Goal: Transaction & Acquisition: Purchase product/service

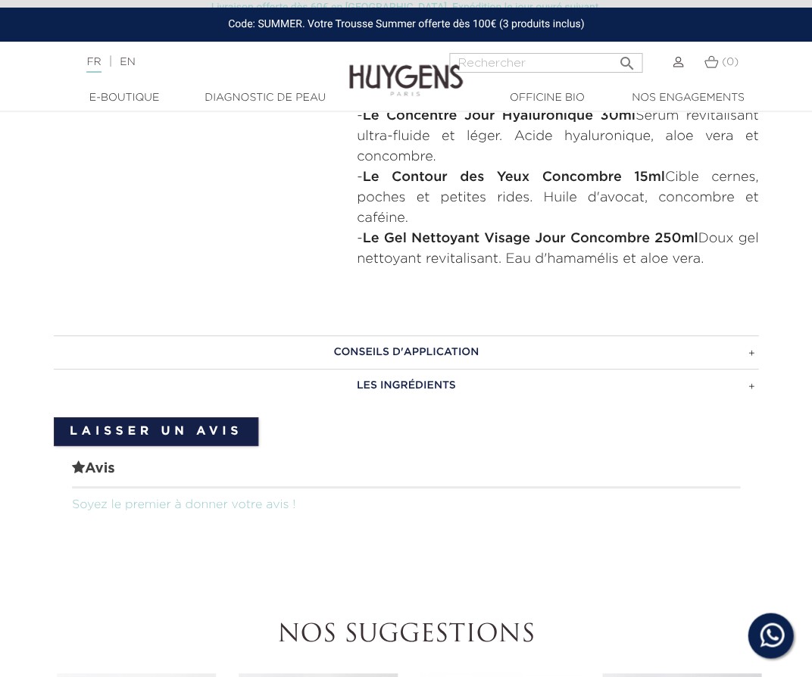
click at [385, 74] on img at bounding box center [406, 69] width 114 height 58
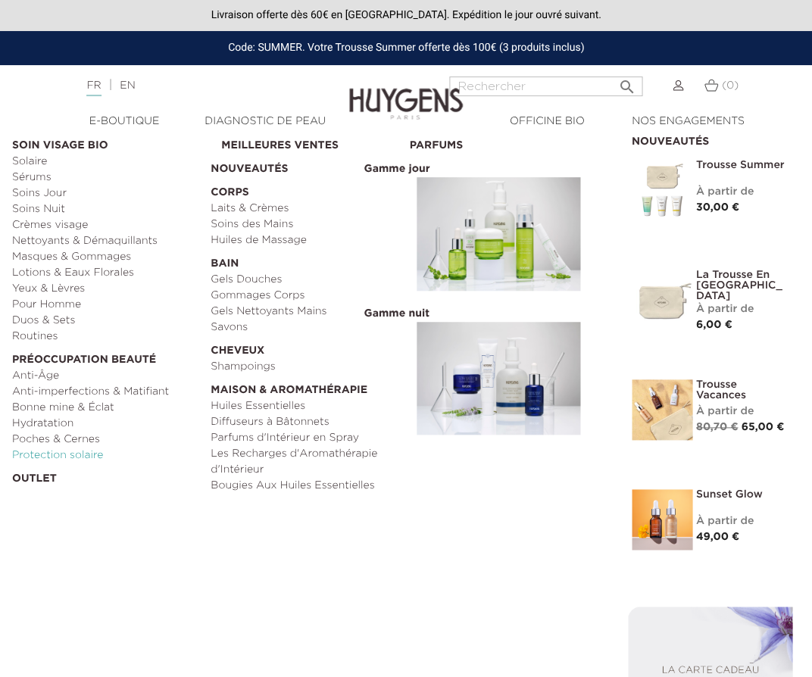
click at [95, 448] on link "Protection solaire" at bounding box center [106, 456] width 188 height 16
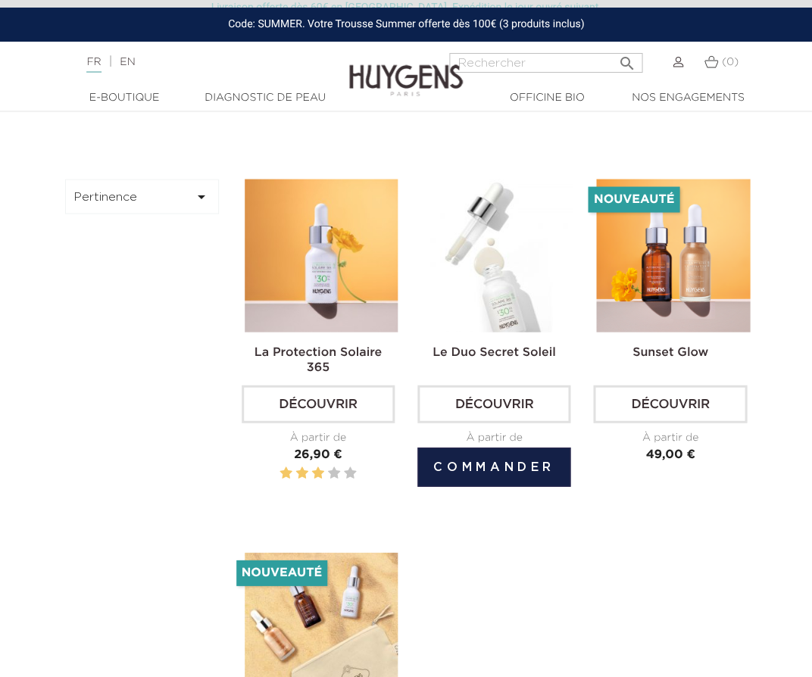
scroll to position [459, 0]
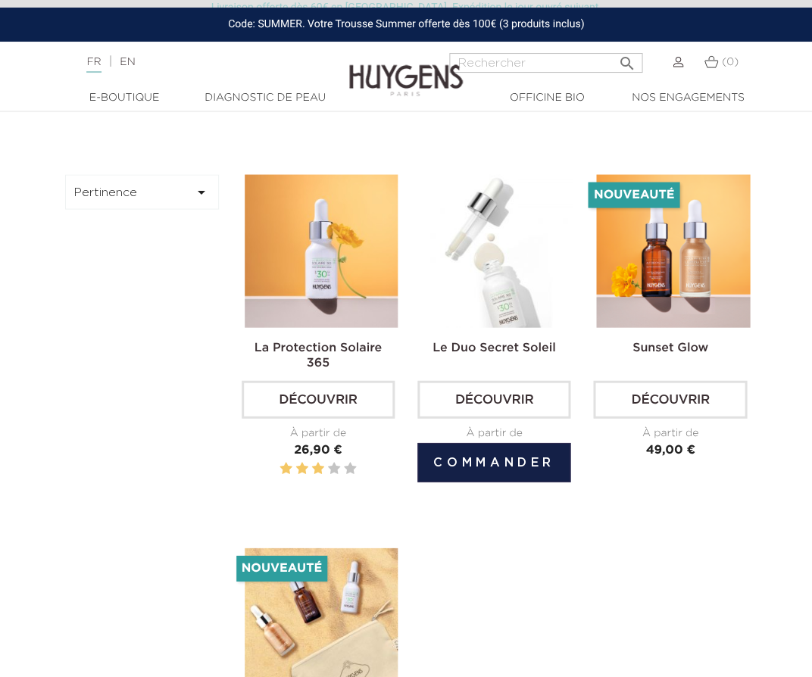
click at [478, 298] on img at bounding box center [496, 250] width 153 height 153
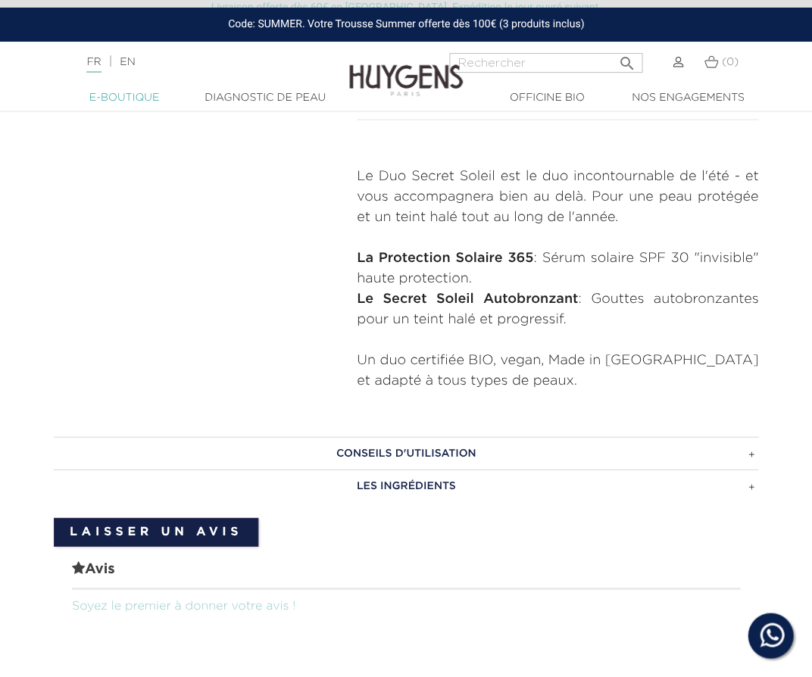
scroll to position [553, 0]
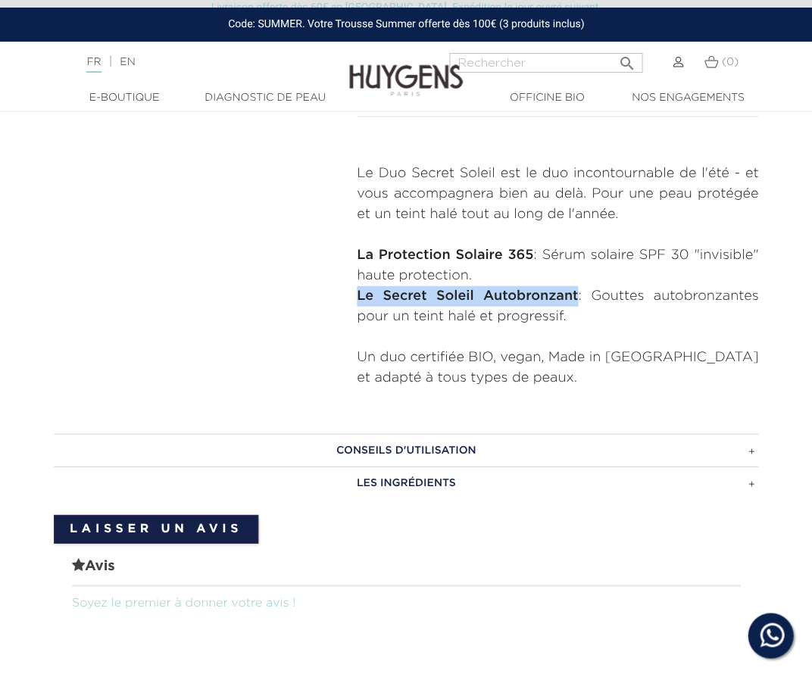
drag, startPoint x: 572, startPoint y: 292, endPoint x: 277, endPoint y: 298, distance: 294.6
click at [277, 298] on div "  " at bounding box center [405, 14] width 727 height 747
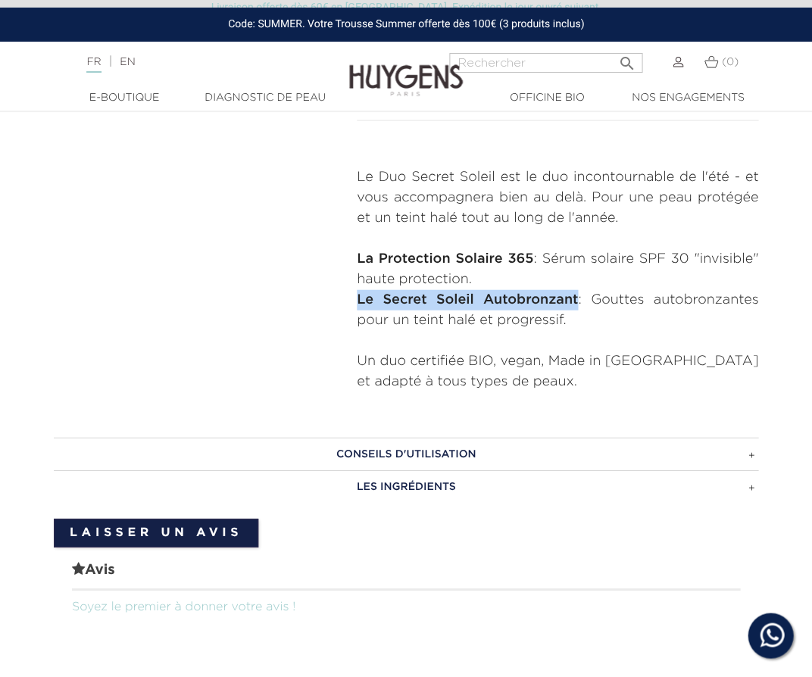
scroll to position [549, 0]
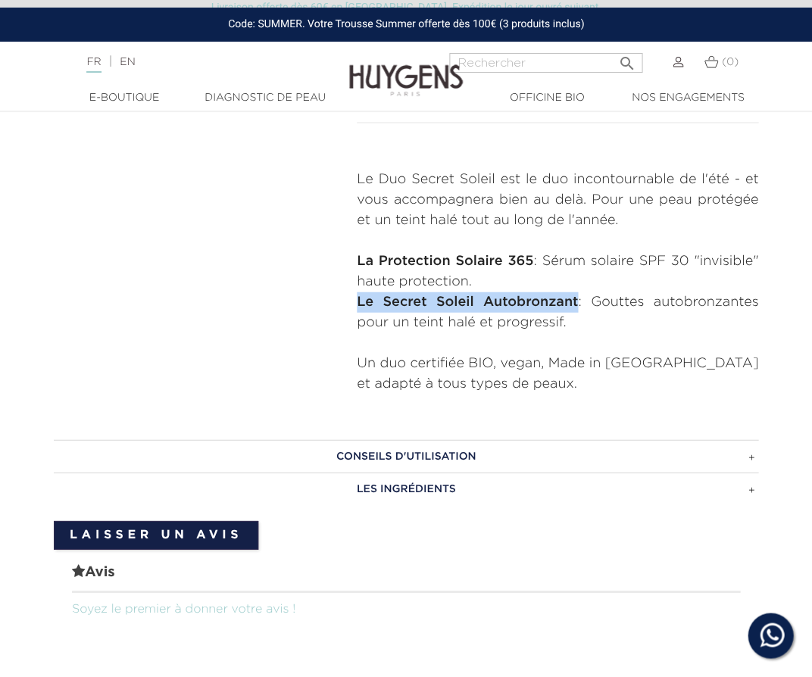
copy strong "Le Secret Soleil Autobronzant"
click at [545, 57] on input "Rechercher" at bounding box center [545, 63] width 193 height 20
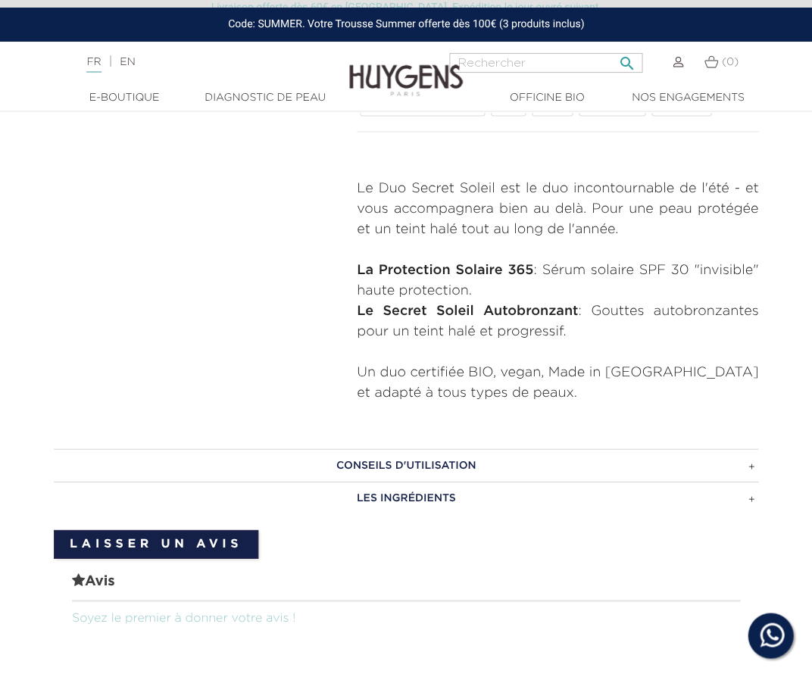
paste input "Le Secret Soleil Autobronzant"
type input "Le Secret Soleil Autobronzant"
click at [622, 58] on button " Rechercher" at bounding box center [626, 58] width 27 height 20
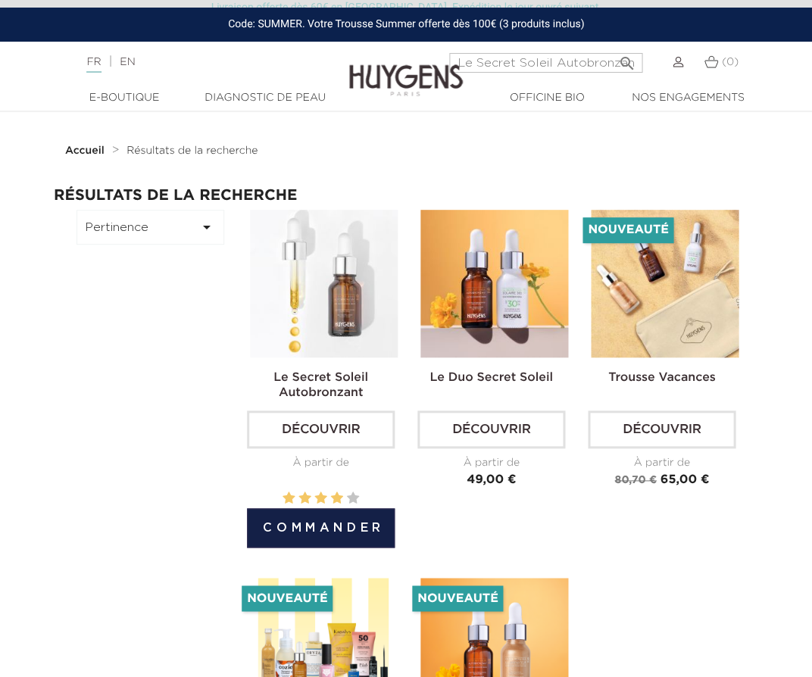
scroll to position [9, 0]
click at [350, 322] on img at bounding box center [324, 284] width 148 height 148
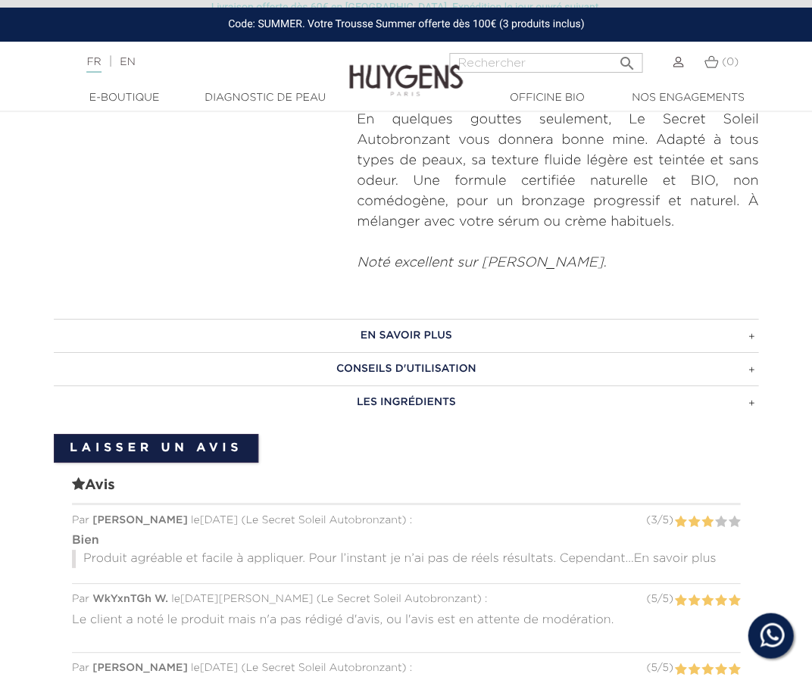
scroll to position [766, 0]
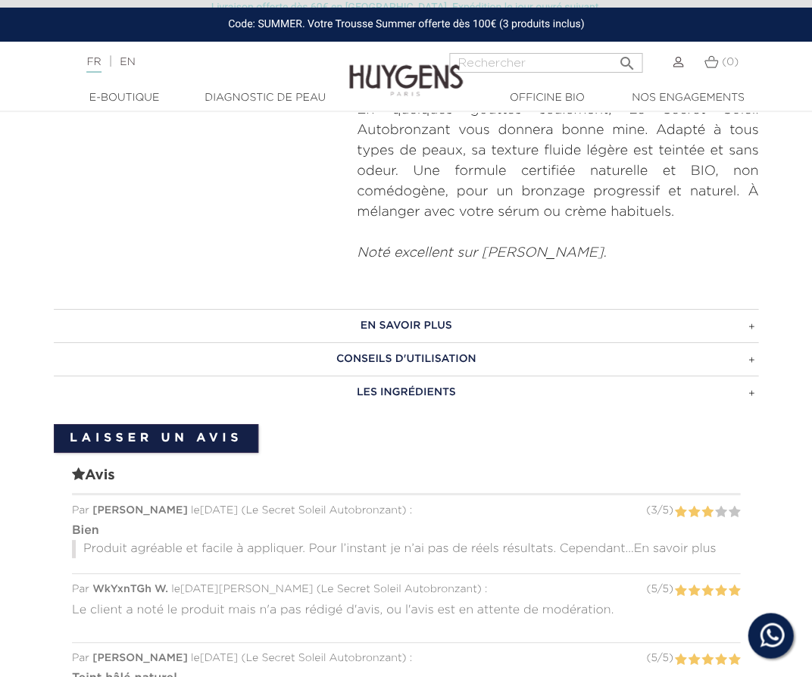
click at [668, 540] on p "Produit agréable et facile à appliquer. Pour l’instant je n’ai pas de réels rés…" at bounding box center [406, 549] width 668 height 18
click at [671, 543] on span "En savoir plus" at bounding box center [674, 549] width 83 height 12
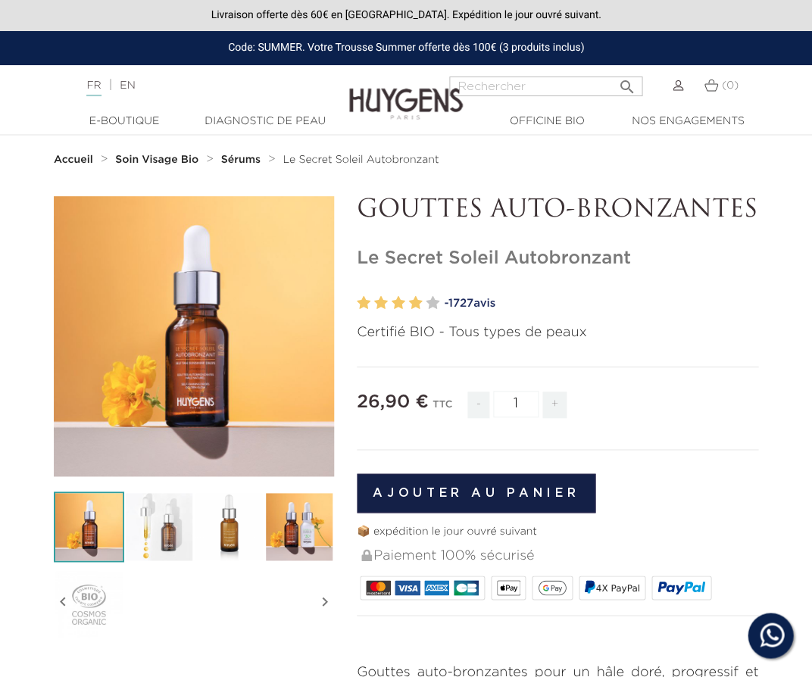
scroll to position [5, 0]
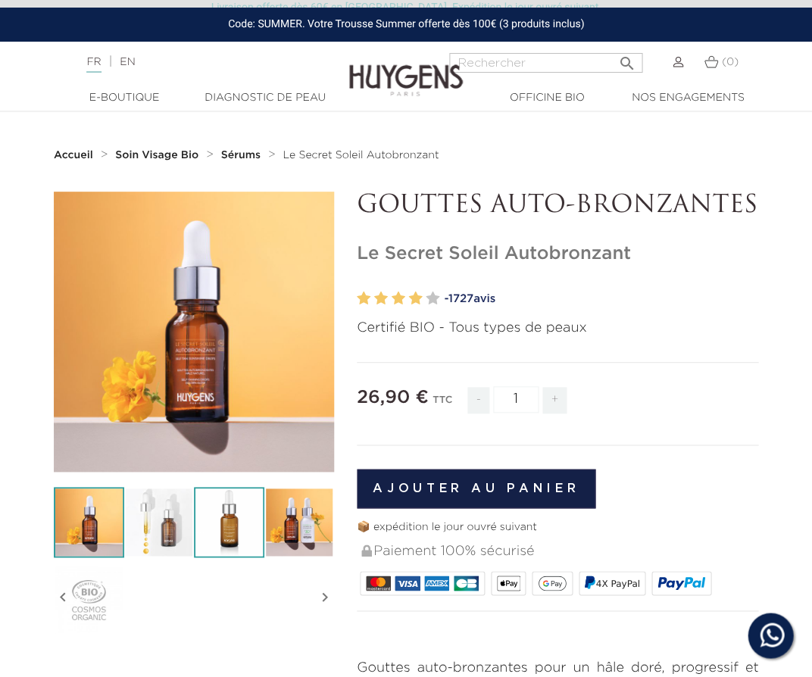
click at [229, 489] on img at bounding box center [229, 522] width 70 height 70
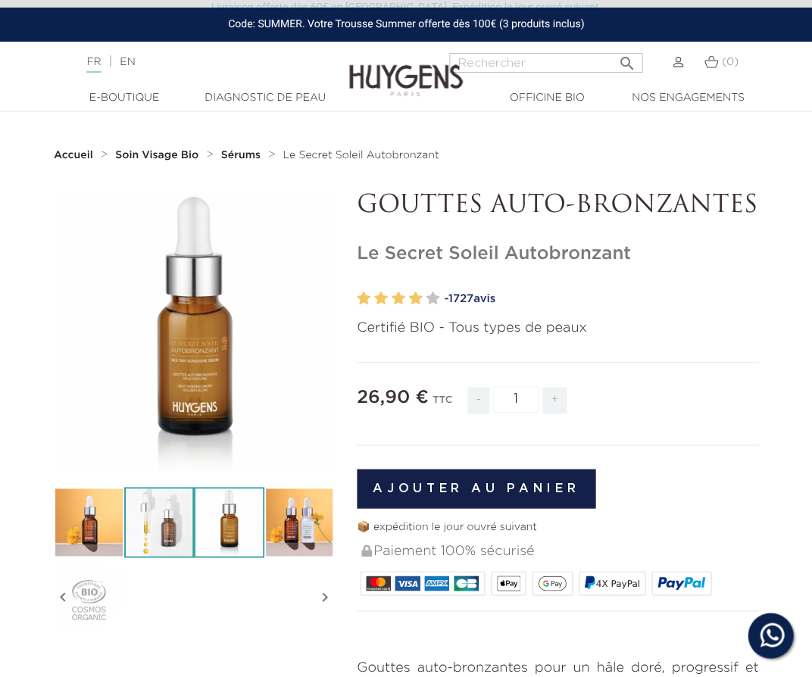
click at [154, 513] on img at bounding box center [159, 522] width 70 height 70
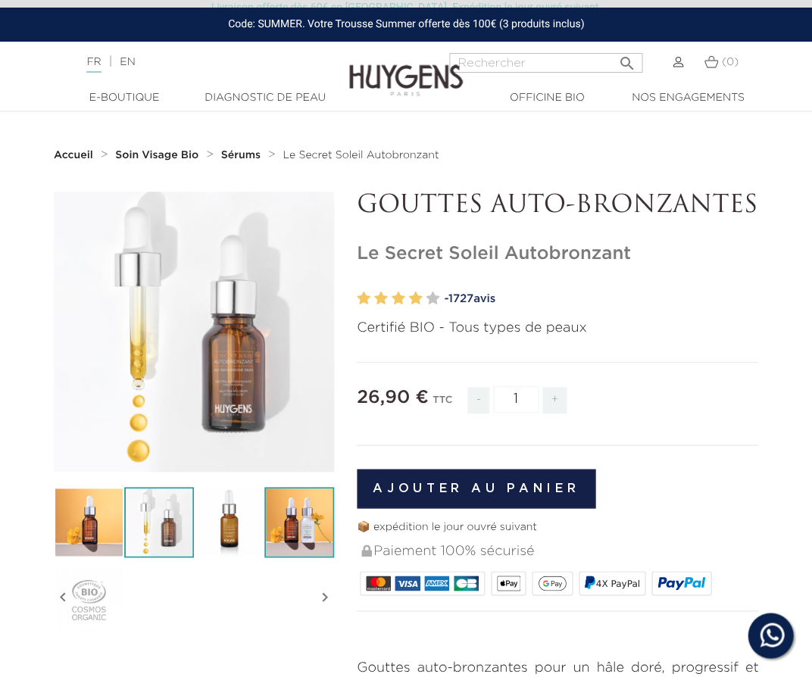
click at [314, 538] on img at bounding box center [299, 522] width 70 height 70
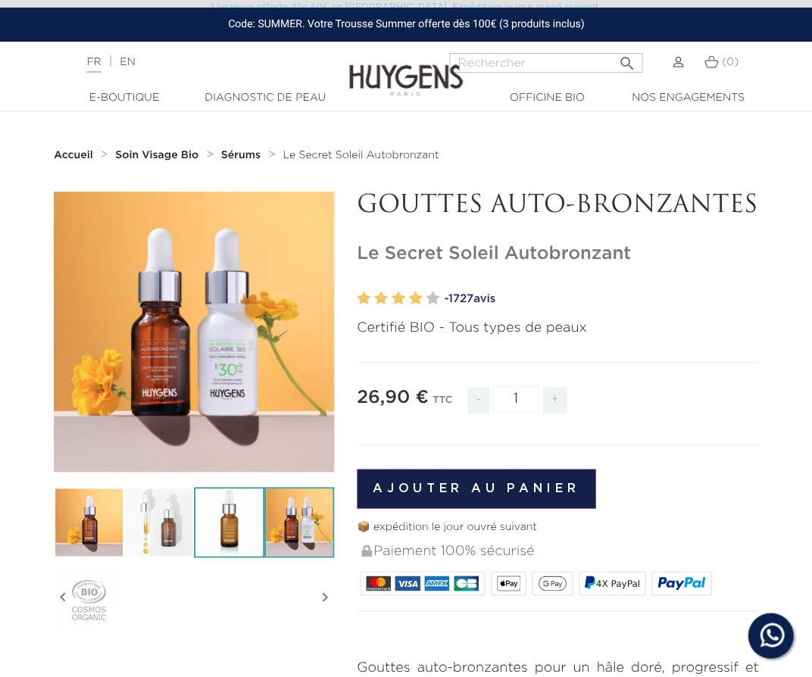
drag, startPoint x: 234, startPoint y: 540, endPoint x: 195, endPoint y: 540, distance: 38.6
click at [234, 540] on img at bounding box center [229, 522] width 70 height 70
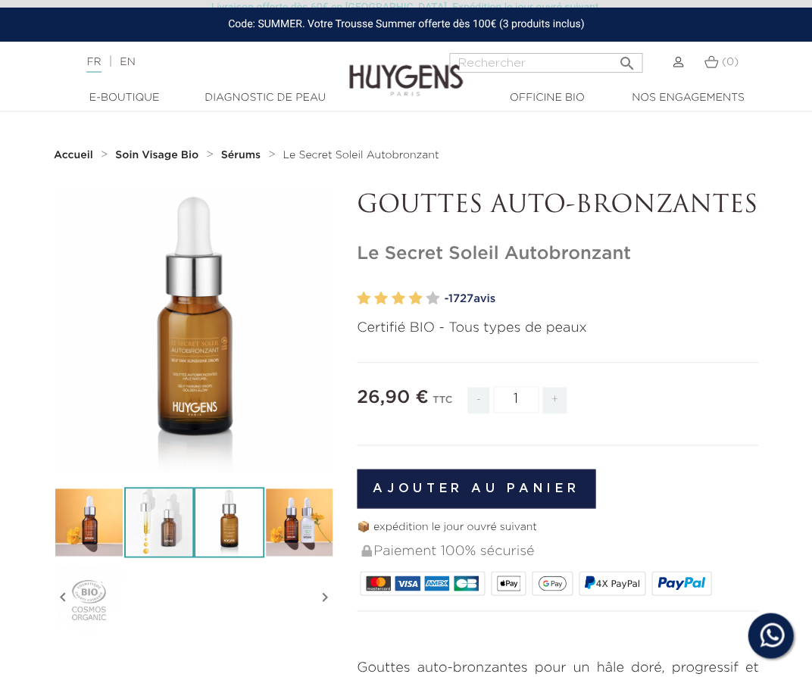
click at [142, 539] on img at bounding box center [159, 522] width 70 height 70
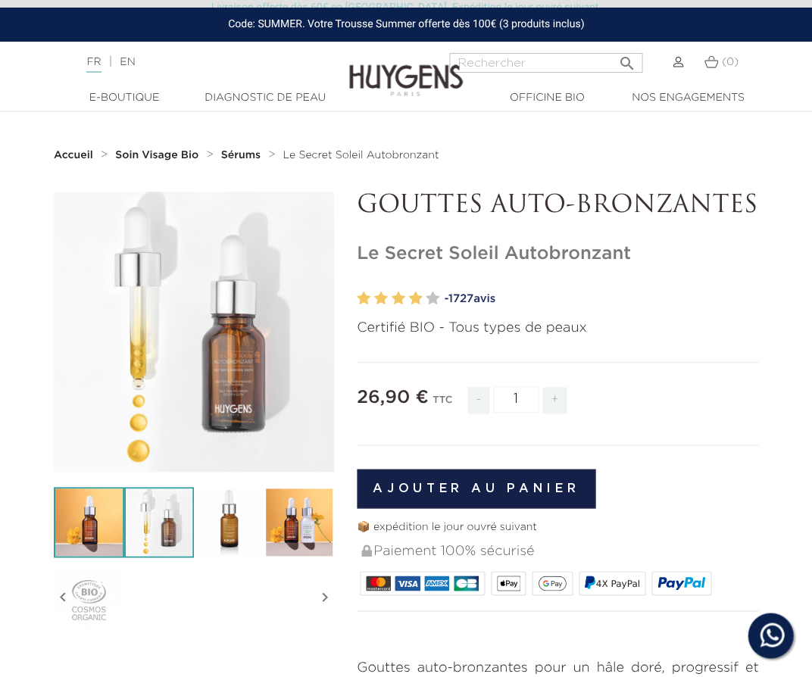
click at [98, 541] on img at bounding box center [89, 522] width 70 height 70
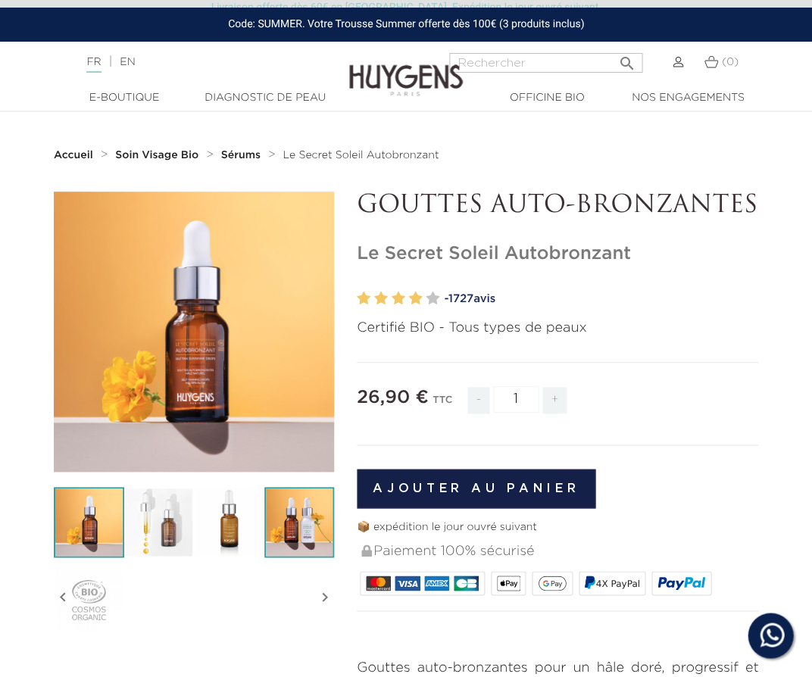
click at [313, 540] on img at bounding box center [299, 522] width 70 height 70
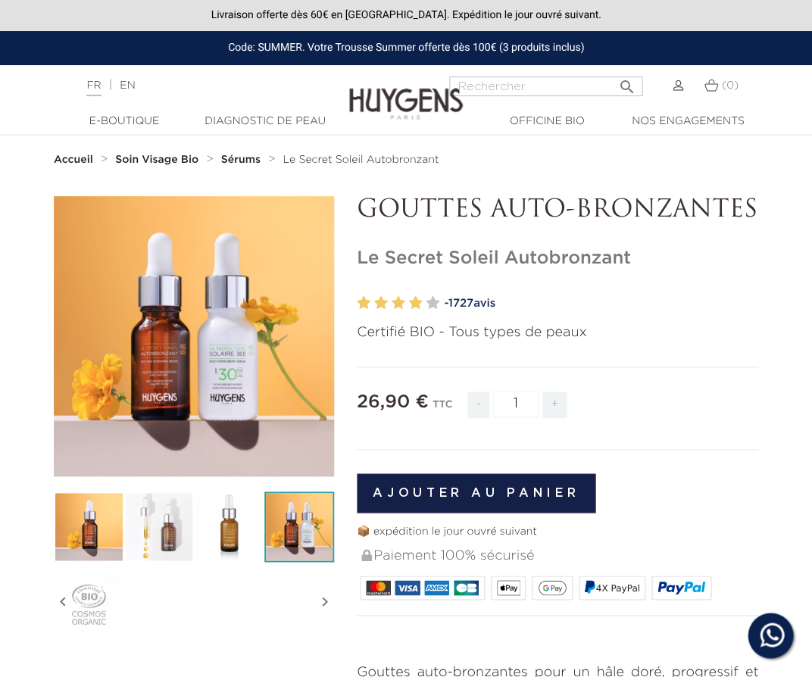
scroll to position [0, 0]
